Goal: Information Seeking & Learning: Learn about a topic

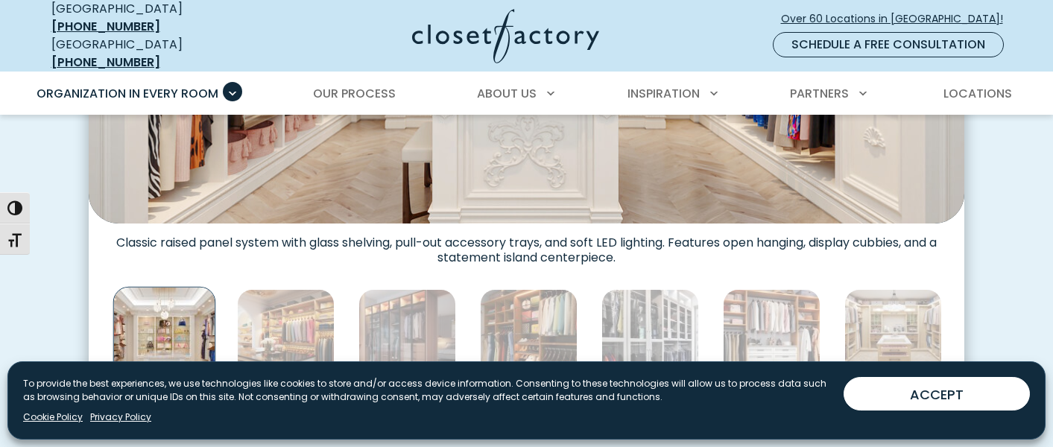
scroll to position [789, 0]
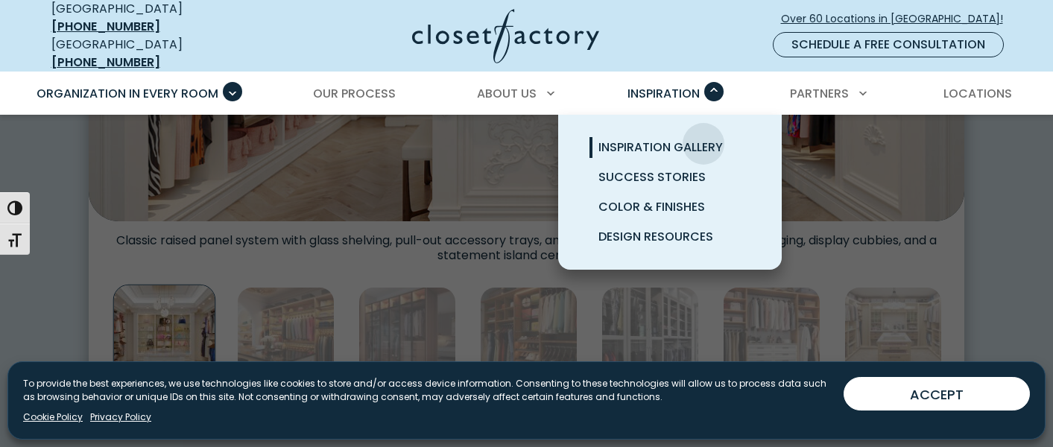
click at [704, 139] on span "Inspiration Gallery" at bounding box center [661, 147] width 124 height 17
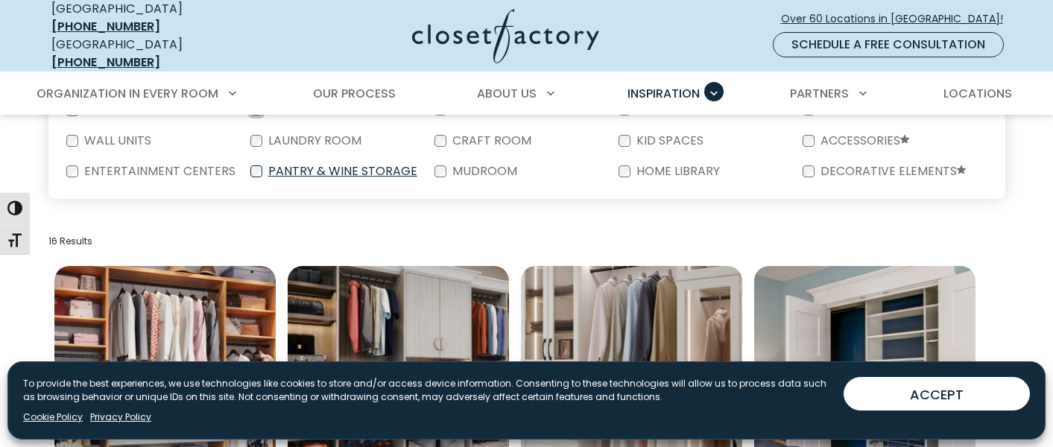
scroll to position [372, 0]
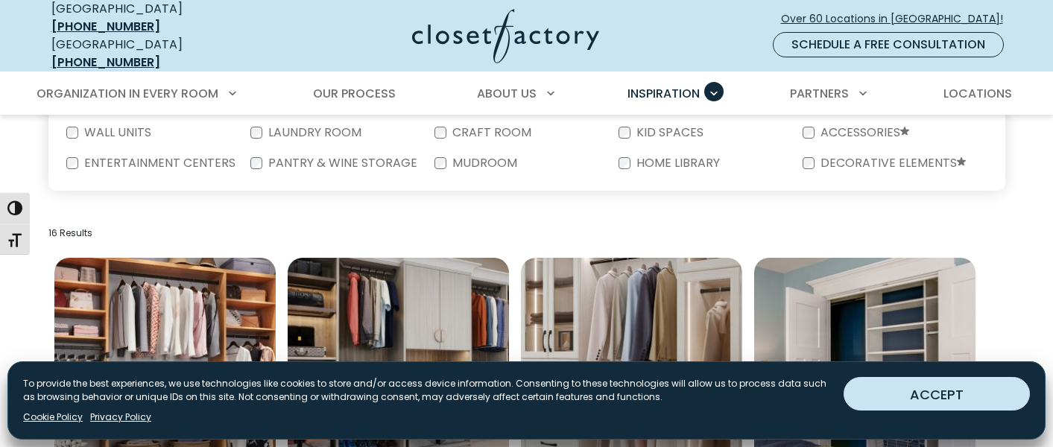
click at [938, 394] on button "ACCEPT" at bounding box center [937, 394] width 186 height 34
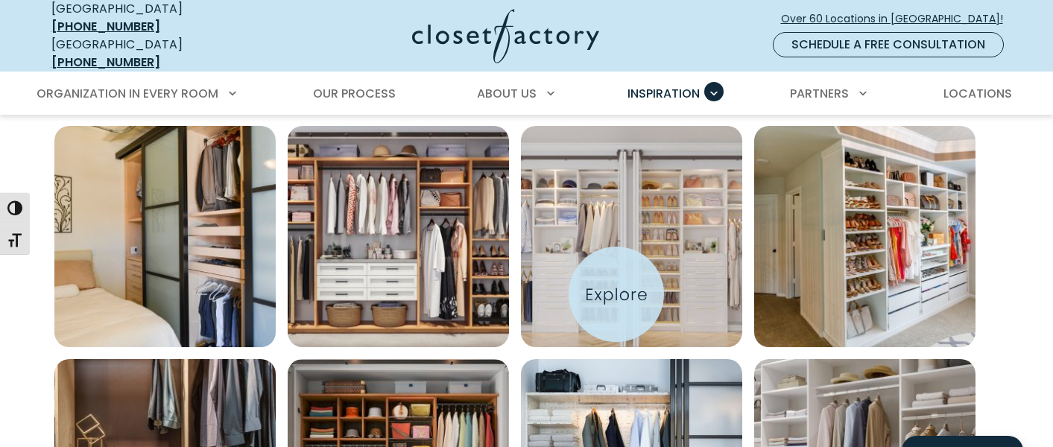
scroll to position [980, 0]
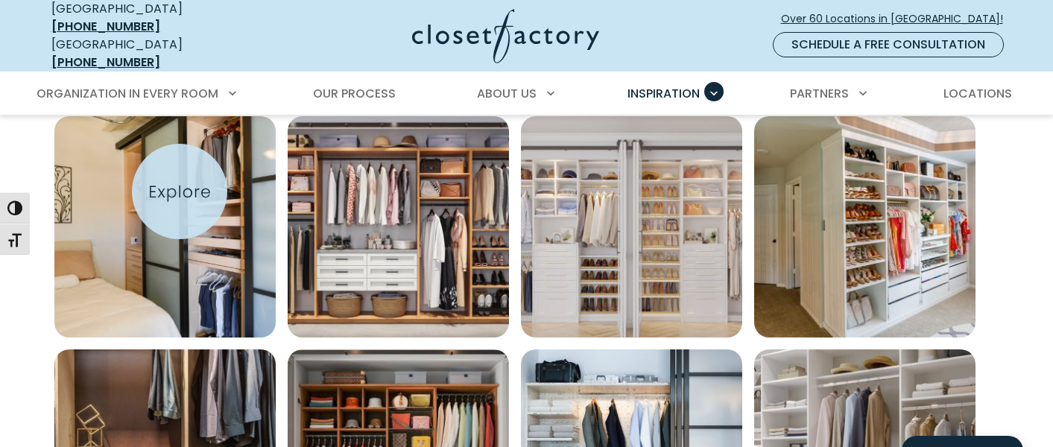
click at [180, 192] on img "Open inspiration gallery to preview enlarged image" at bounding box center [164, 226] width 221 height 221
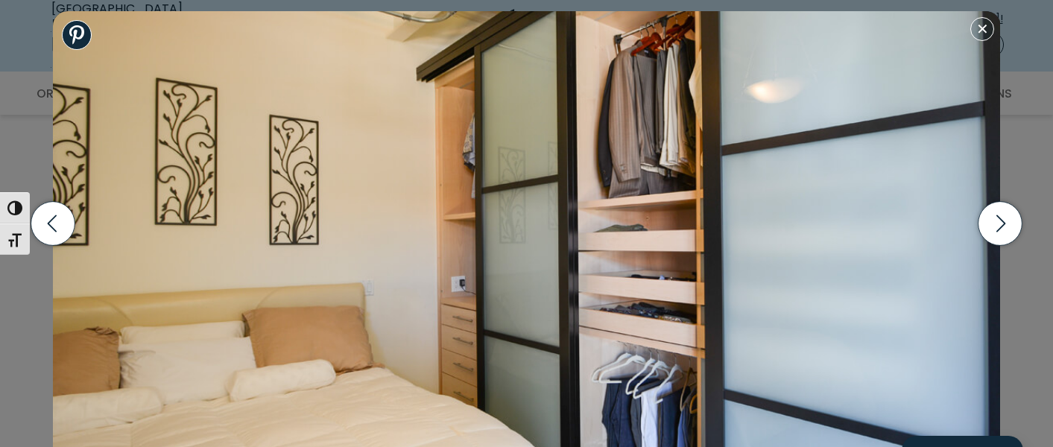
scroll to position [1190, 0]
click at [1005, 233] on icon "button" at bounding box center [1001, 224] width 44 height 44
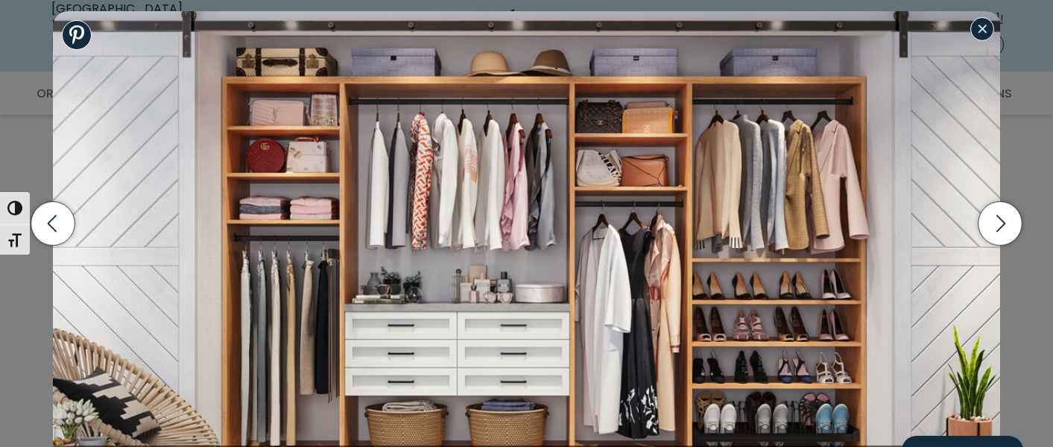
click at [983, 36] on button "Close modal" at bounding box center [982, 29] width 24 height 24
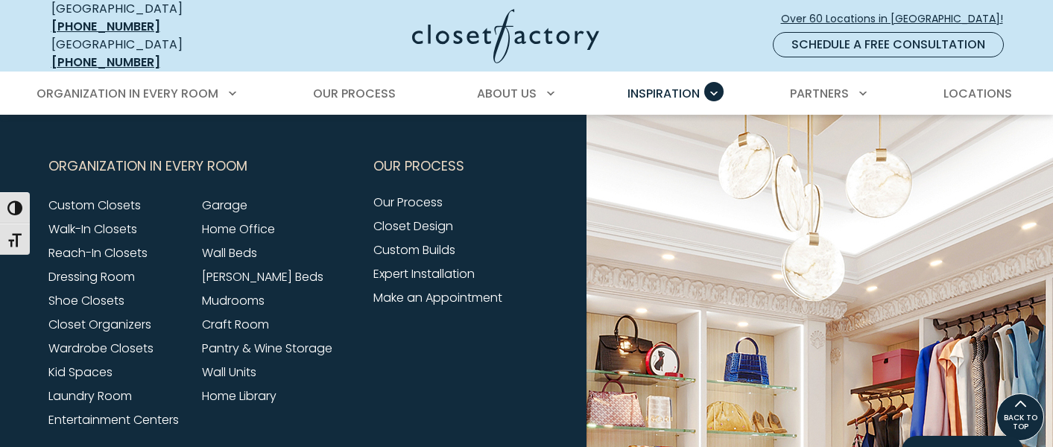
scroll to position [1743, 0]
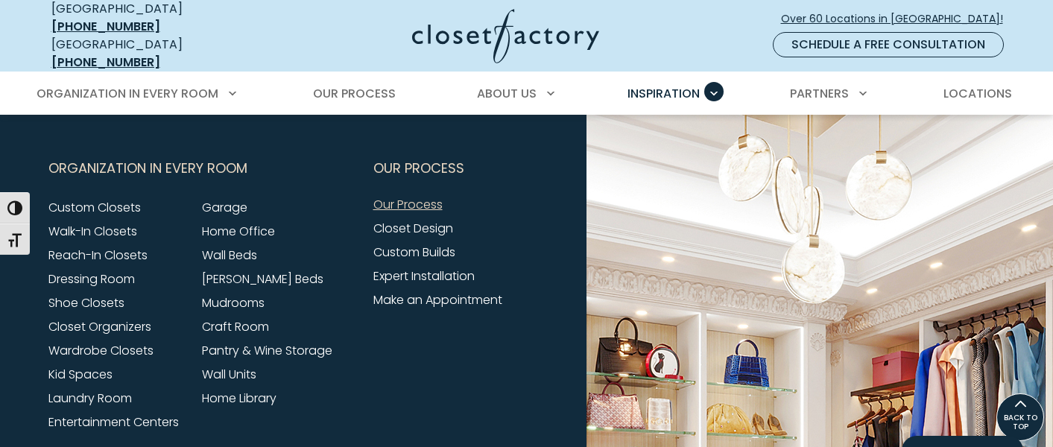
click at [429, 196] on link "Our Process" at bounding box center [407, 204] width 69 height 17
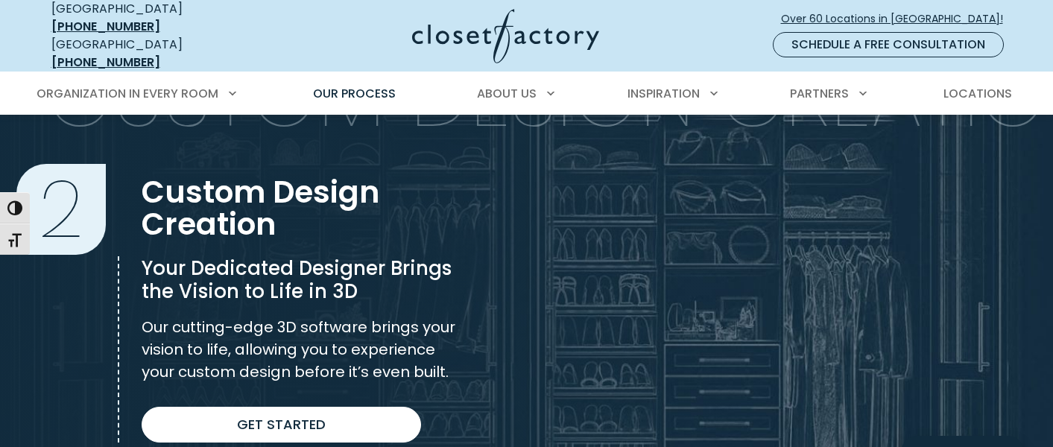
scroll to position [999, 0]
